Goal: Information Seeking & Learning: Learn about a topic

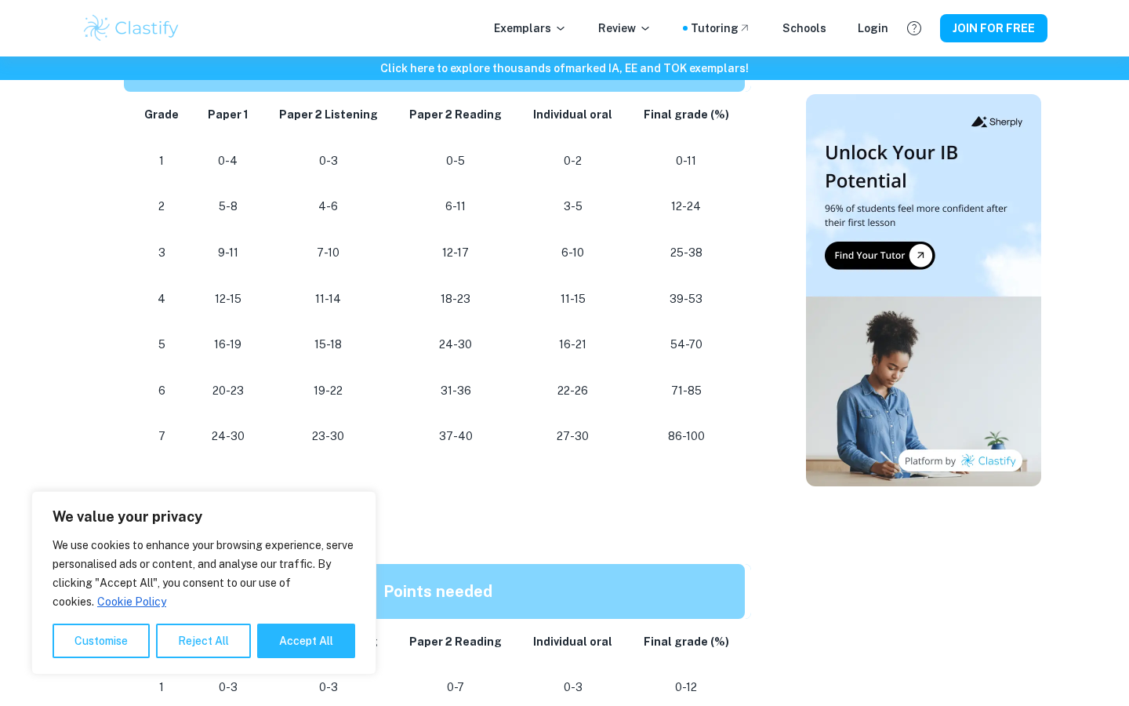
scroll to position [958, 0]
click at [176, 639] on button "Reject All" at bounding box center [203, 640] width 95 height 35
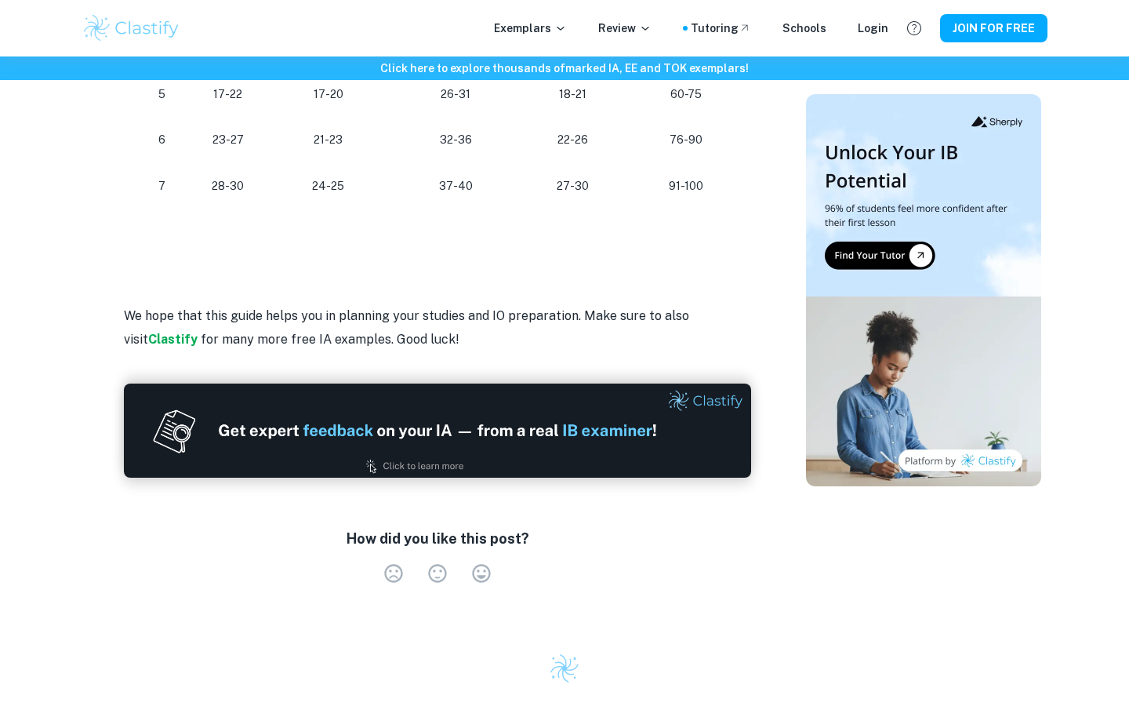
scroll to position [1338, 0]
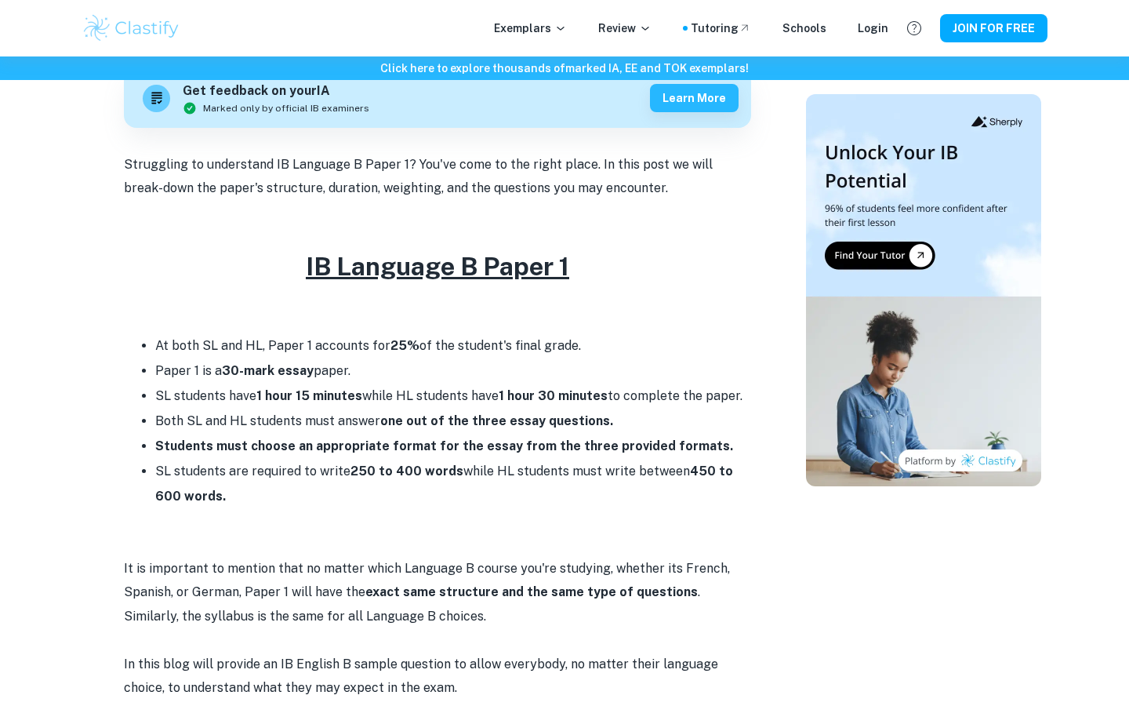
scroll to position [383, 0]
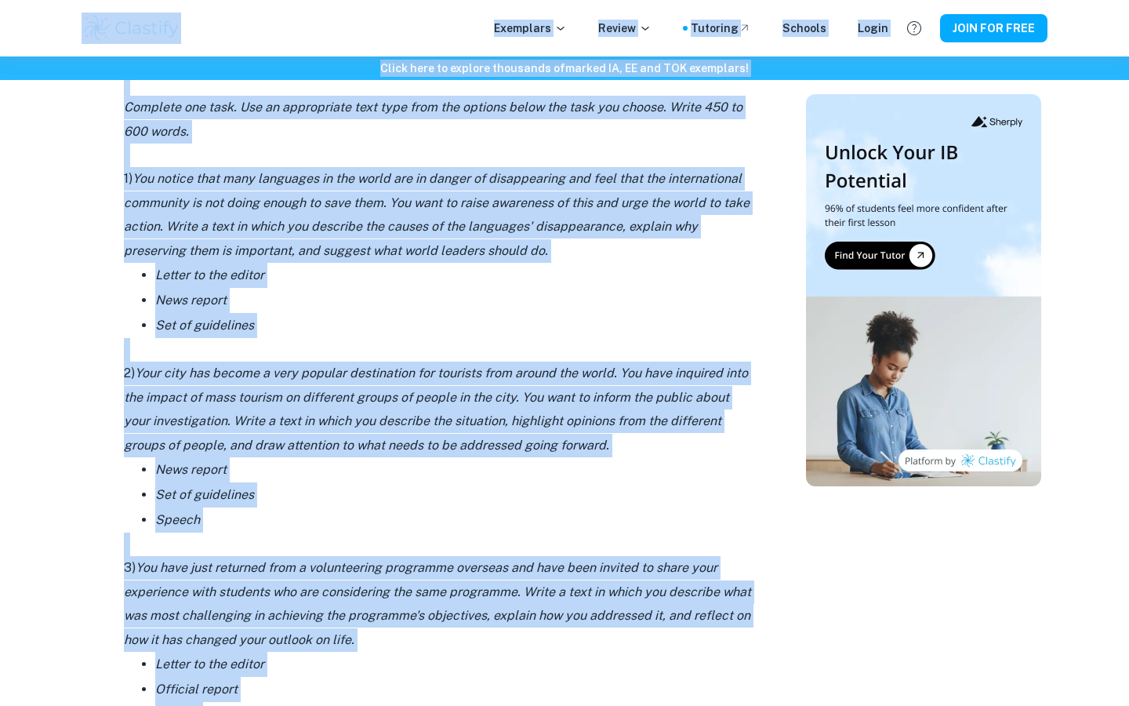
scroll to position [1830, 0]
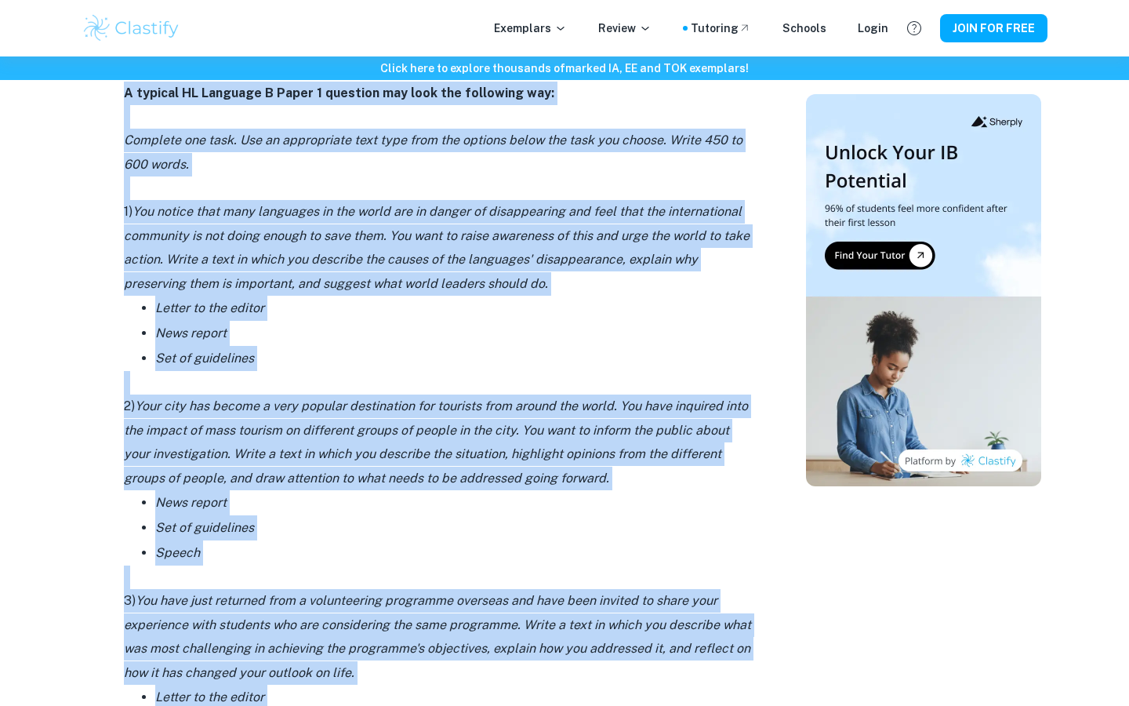
drag, startPoint x: 263, startPoint y: 576, endPoint x: 122, endPoint y: 92, distance: 504.0
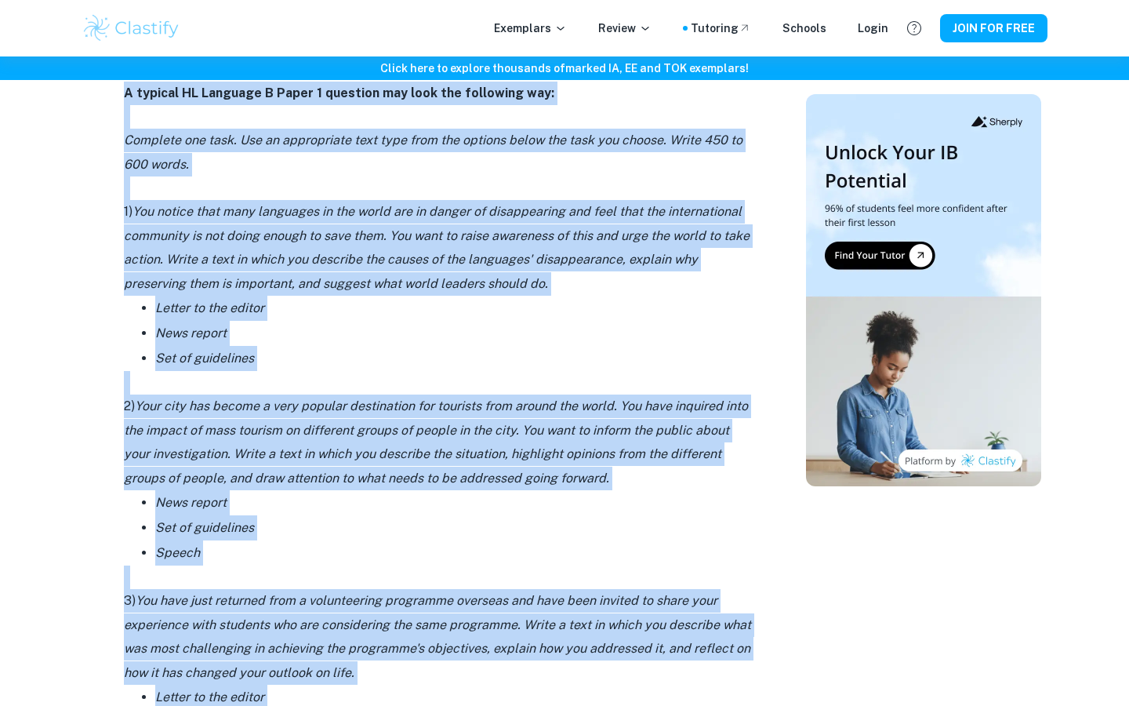
copy div "L ipsumdo SI Ametcons A Elits 7 doeiusmo tem inci utl etdolorem ali: Enimadmi v…"
